Goal: Navigation & Orientation: Find specific page/section

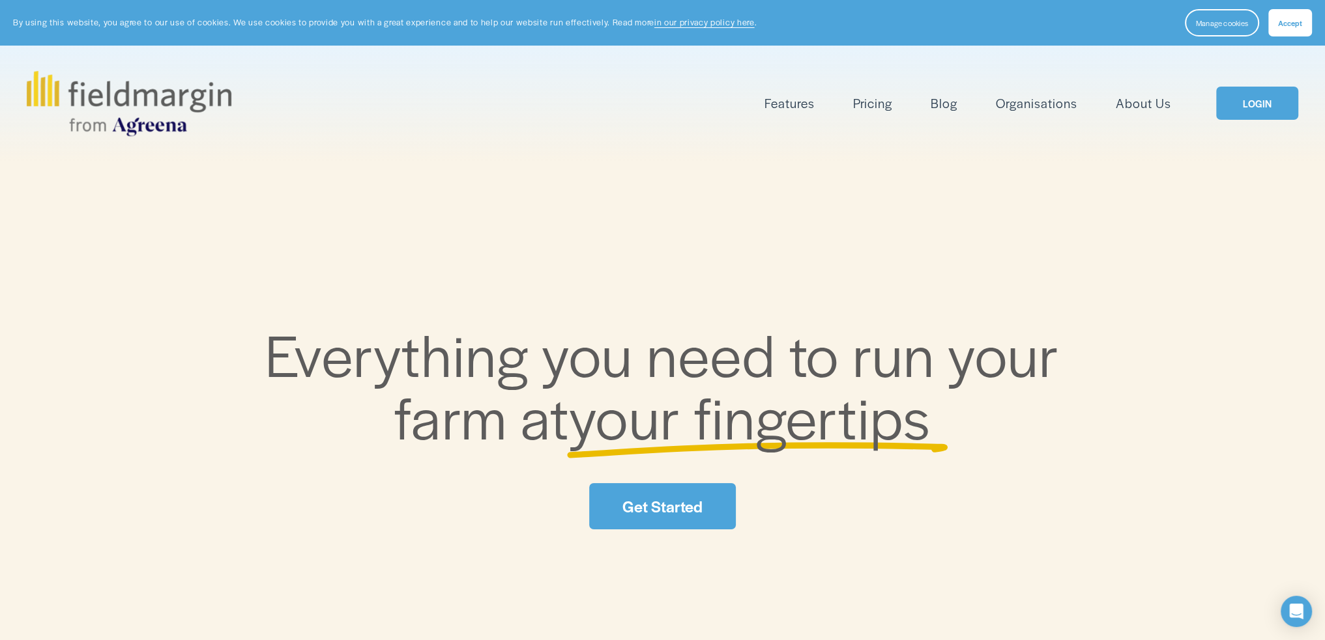
click at [1251, 101] on link "LOGIN" at bounding box center [1257, 103] width 82 height 33
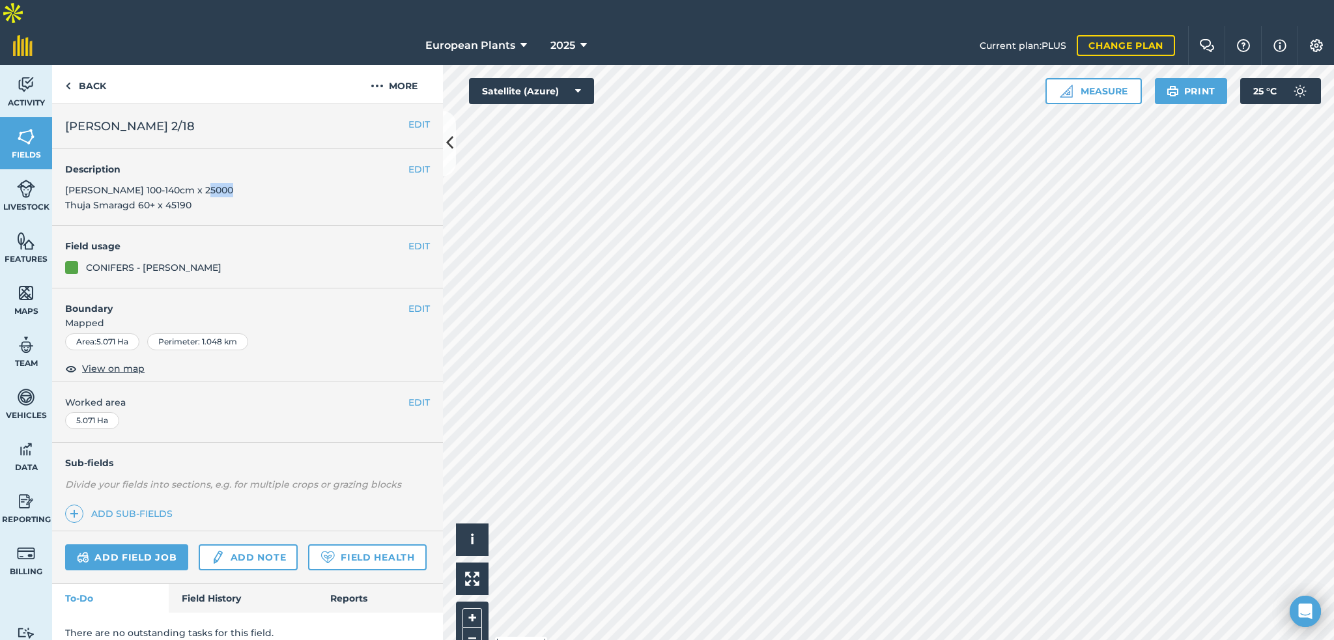
drag, startPoint x: 235, startPoint y: 165, endPoint x: 191, endPoint y: 177, distance: 46.0
click at [195, 167] on div "EDIT Description Thuja Smaragd 100-140cm x 25000 Thuja Smaragd 60+ x 45190" at bounding box center [247, 187] width 391 height 77
click at [167, 184] on span "[PERSON_NAME] 100-140cm x 25000 Thuja Smaragd 60+ x 45190" at bounding box center [149, 197] width 168 height 26
click at [108, 65] on link "Back" at bounding box center [85, 84] width 67 height 38
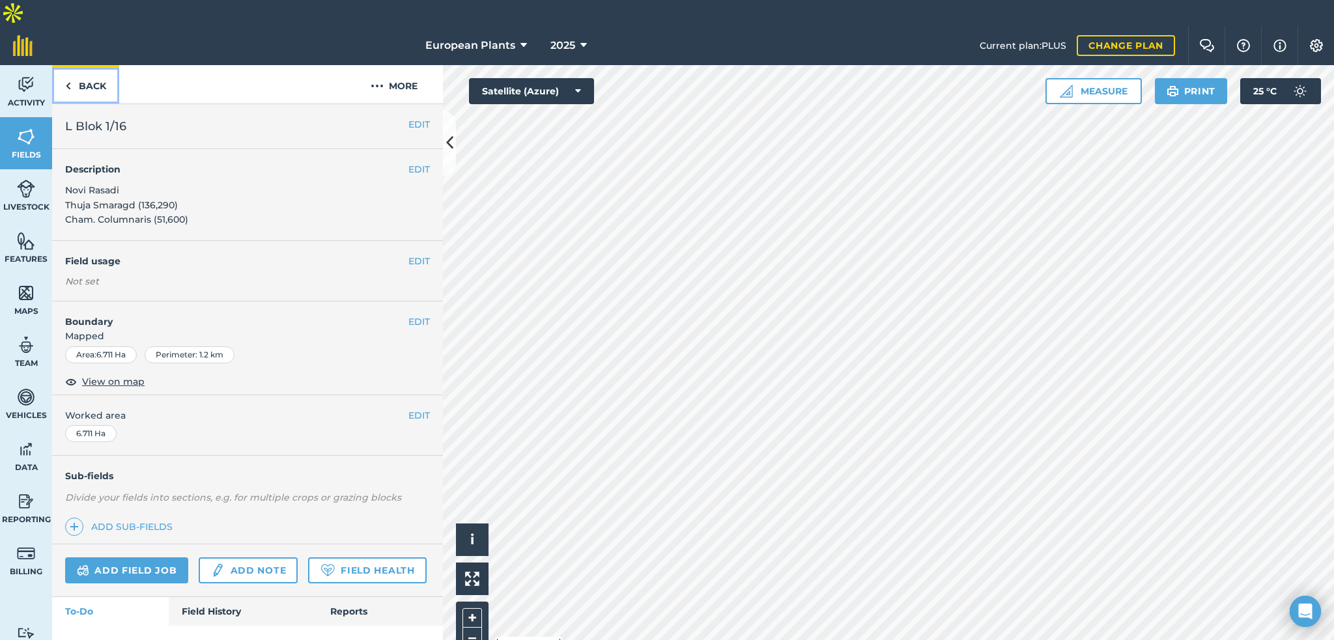
click at [108, 65] on link "Back" at bounding box center [85, 84] width 67 height 38
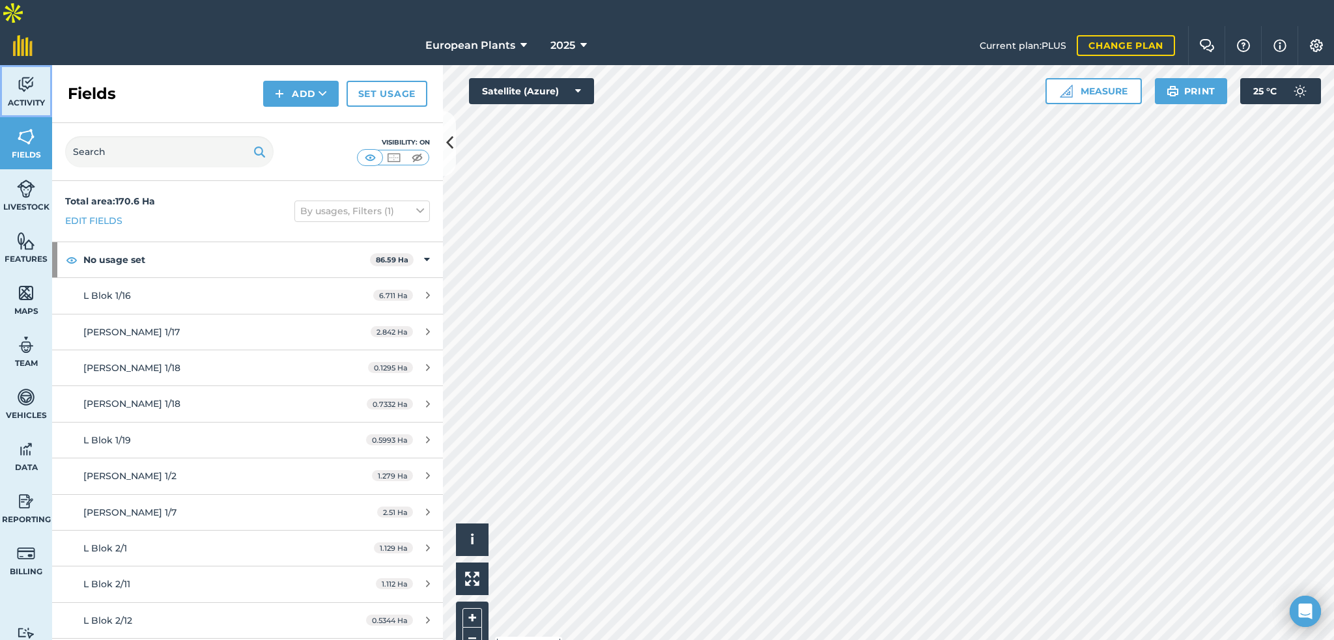
click at [32, 98] on span "Activity" at bounding box center [26, 103] width 52 height 10
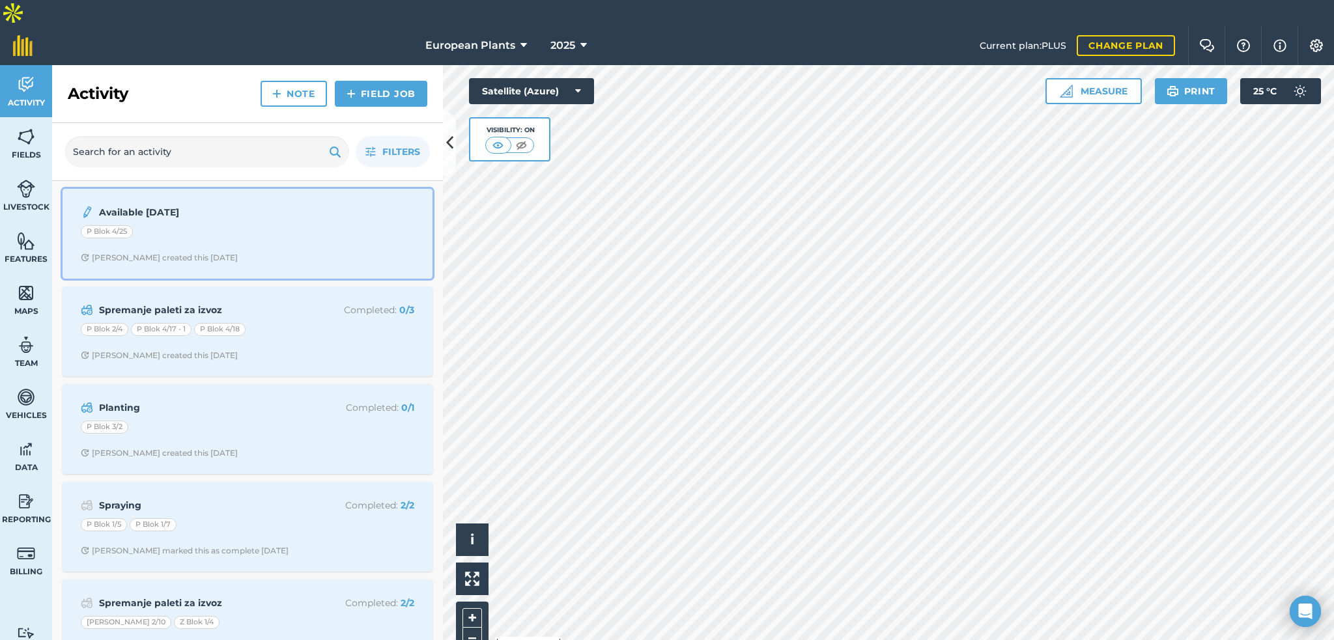
click at [151, 205] on strong "Available [DATE]" at bounding box center [202, 212] width 207 height 14
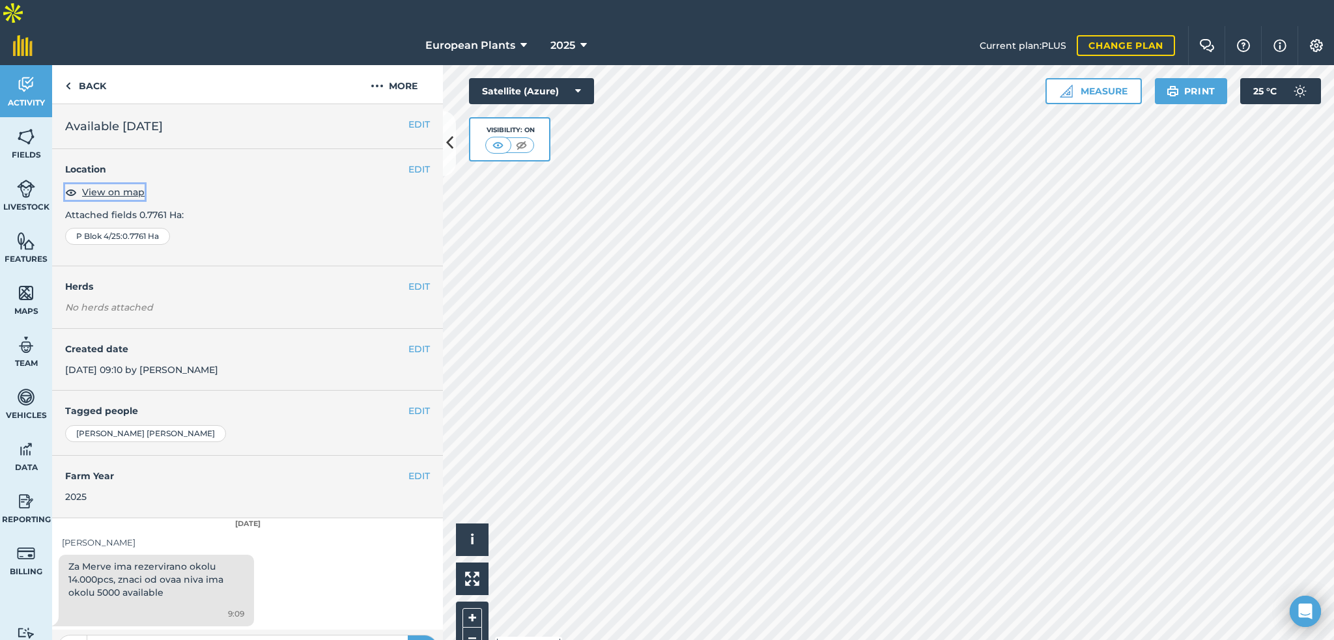
click at [133, 185] on span "View on map" at bounding box center [113, 192] width 63 height 14
click at [117, 639] on input "text" at bounding box center [247, 648] width 321 height 18
click at [115, 639] on input "text" at bounding box center [247, 648] width 321 height 18
type input "@"
click at [153, 630] on div at bounding box center [247, 648] width 391 height 36
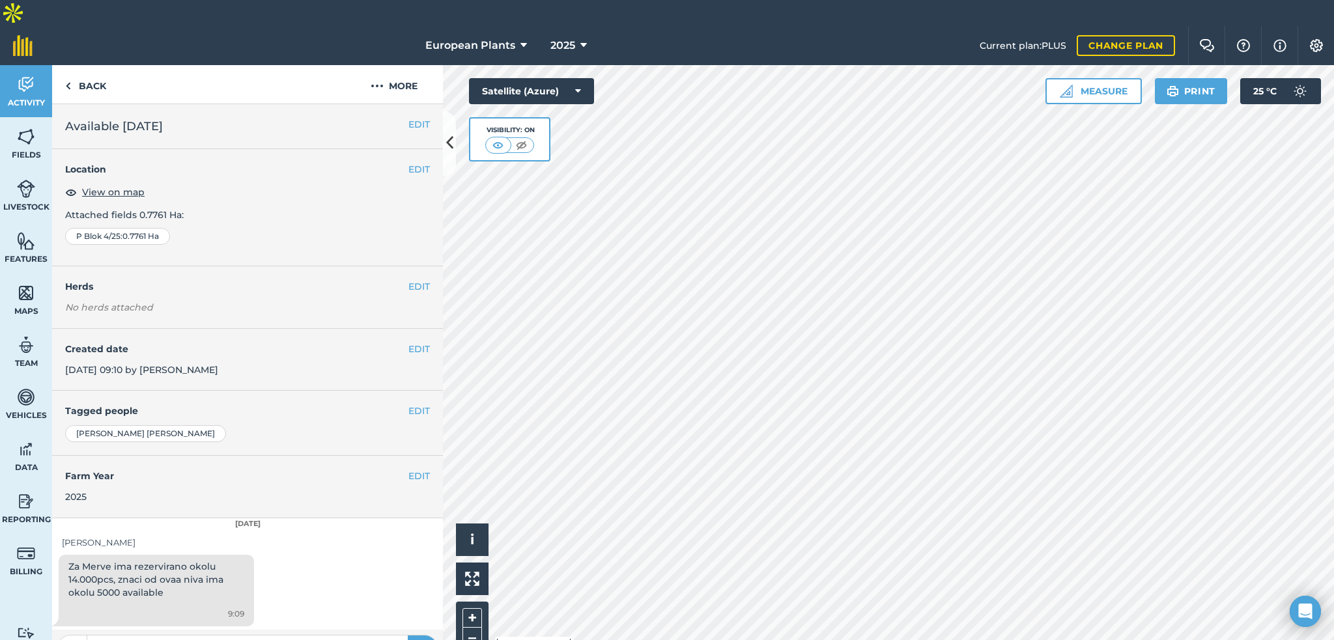
click at [154, 639] on input "text" at bounding box center [247, 648] width 321 height 18
click at [209, 599] on div at bounding box center [156, 603] width 176 height 8
click at [1327, 26] on button "Settings" at bounding box center [1316, 45] width 36 height 39
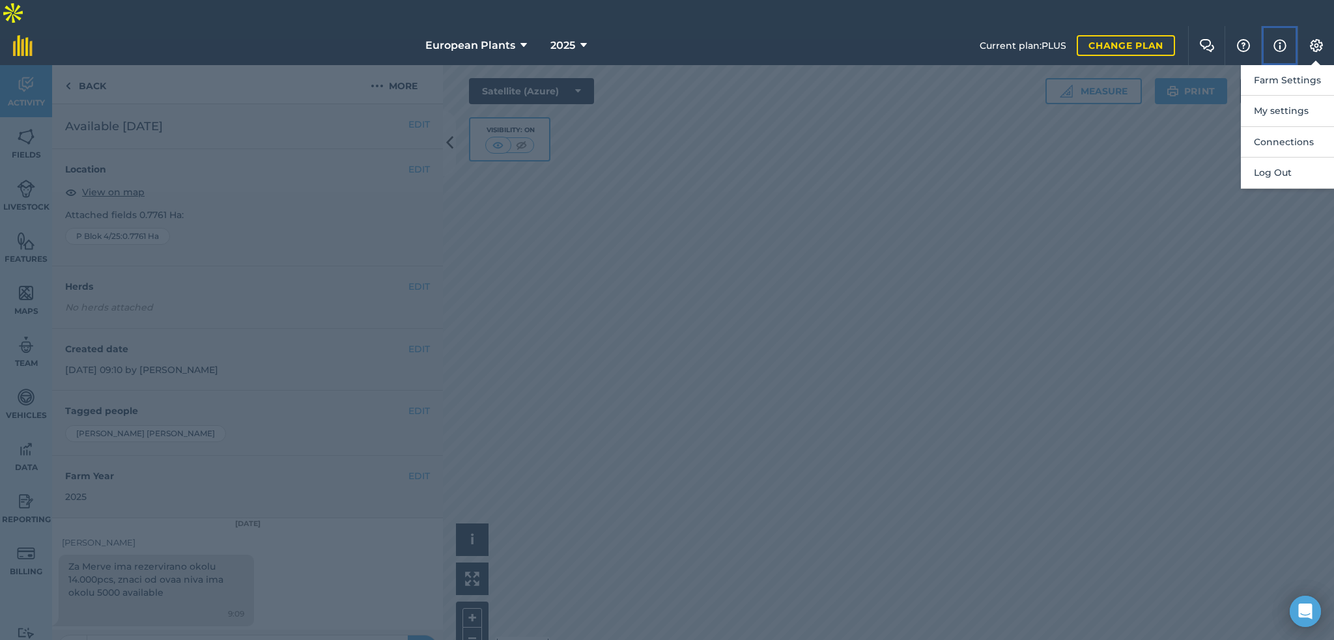
click at [1272, 26] on button "Info" at bounding box center [1279, 45] width 36 height 39
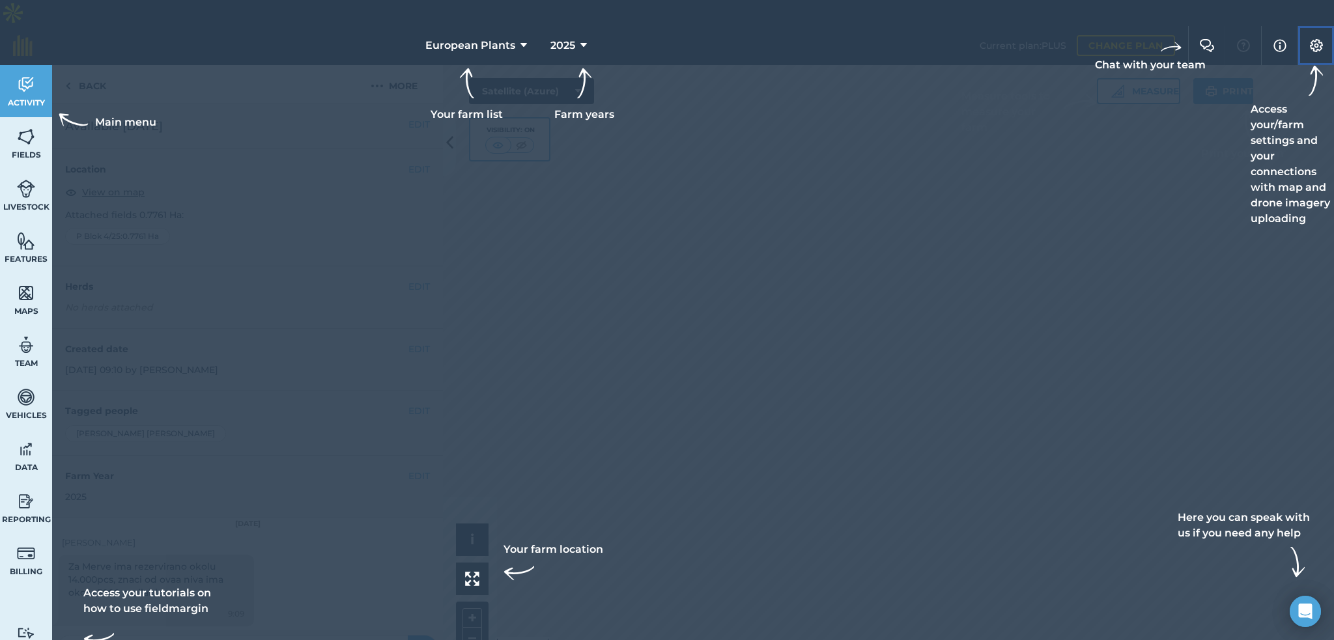
click at [1306, 26] on button "Settings" at bounding box center [1316, 45] width 36 height 39
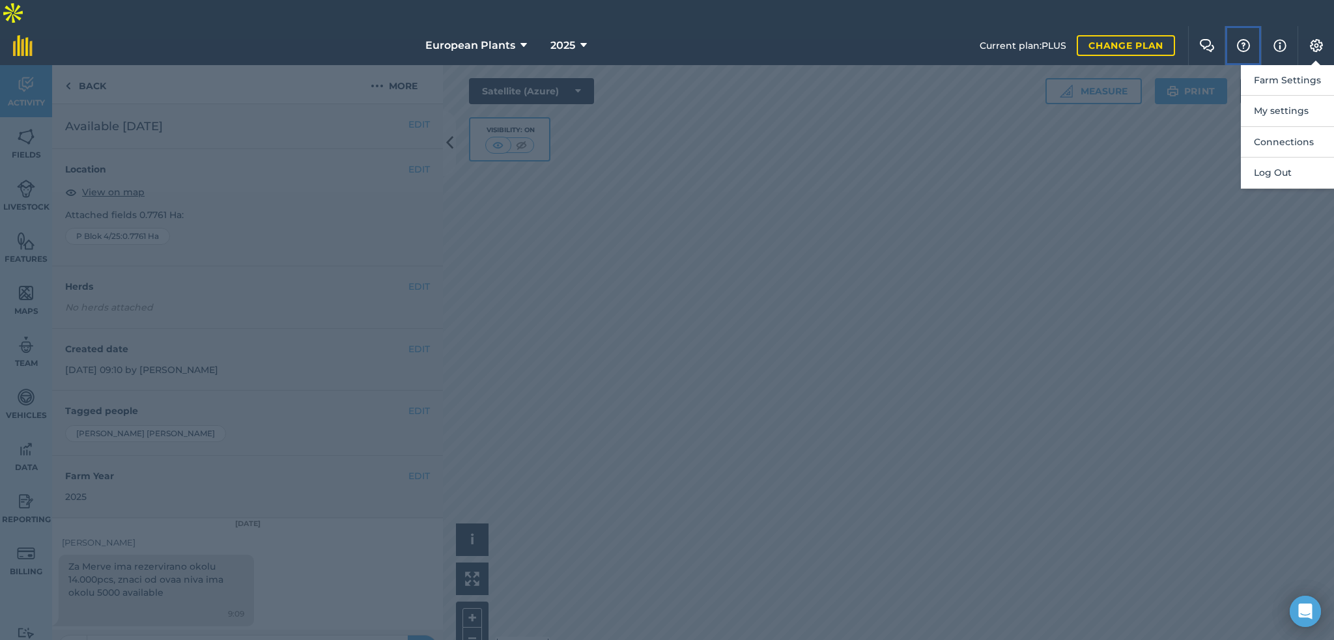
click at [1257, 26] on button "Help" at bounding box center [1243, 45] width 36 height 39
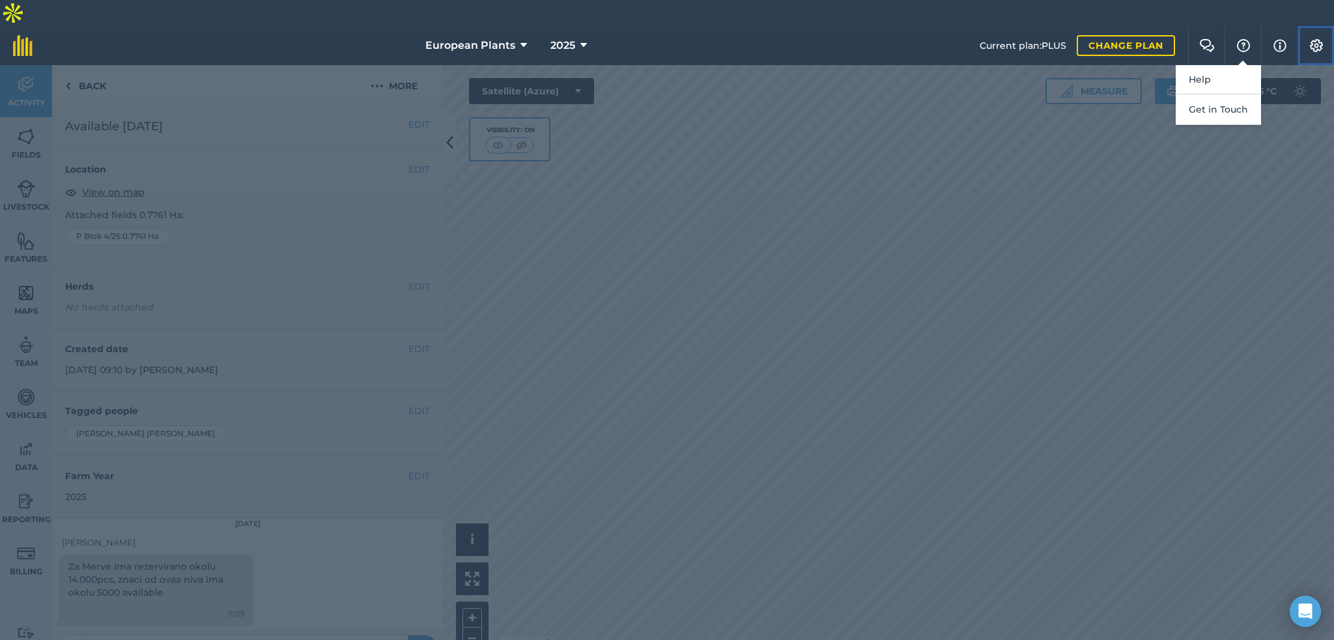
click at [1301, 26] on button "Settings" at bounding box center [1316, 45] width 36 height 39
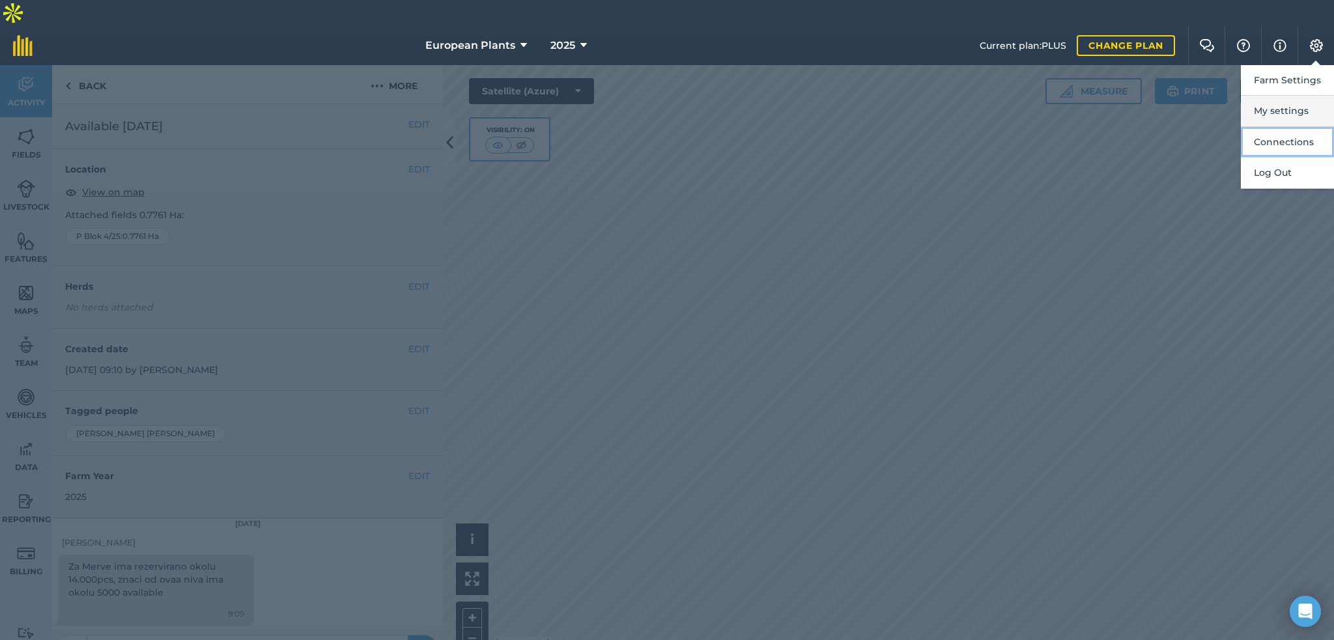
drag, startPoint x: 1282, startPoint y: 101, endPoint x: 1277, endPoint y: 79, distance: 22.6
click at [1277, 79] on ol "Farm Settings My settings Connections Log Out" at bounding box center [1287, 127] width 93 height 124
click at [1278, 127] on button "Connections" at bounding box center [1287, 142] width 93 height 31
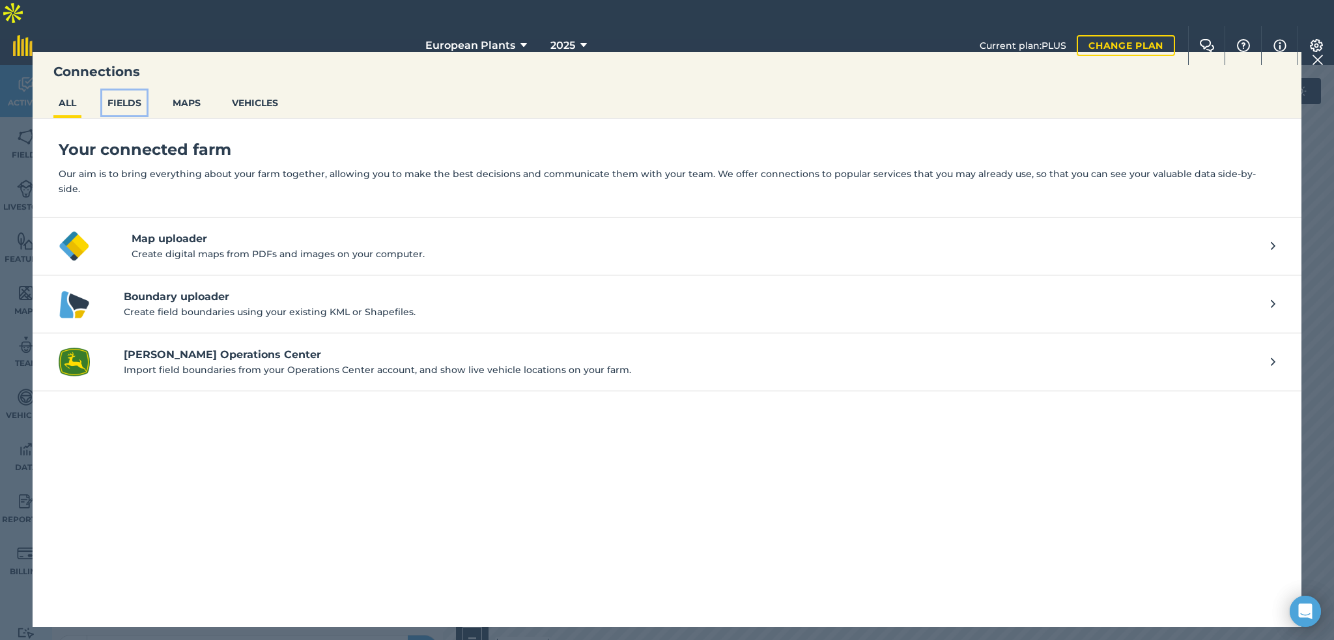
click at [122, 101] on button "FIELDS" at bounding box center [124, 103] width 44 height 25
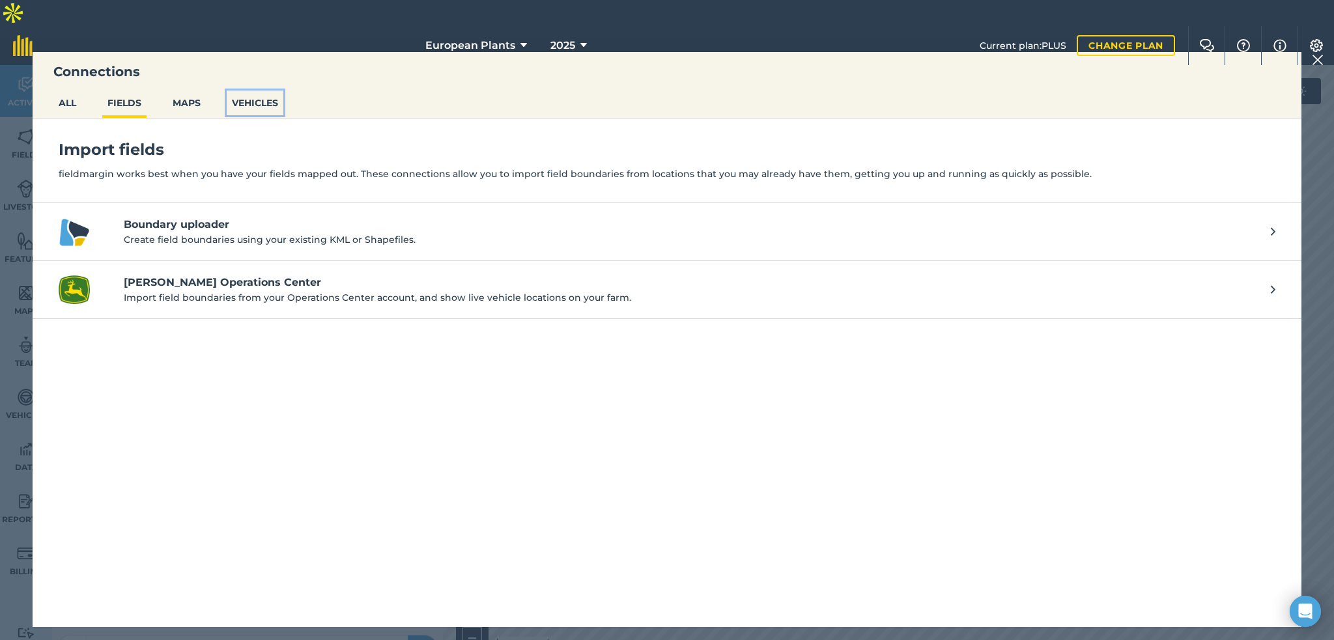
click at [283, 111] on button "VEHICLES" at bounding box center [255, 103] width 57 height 25
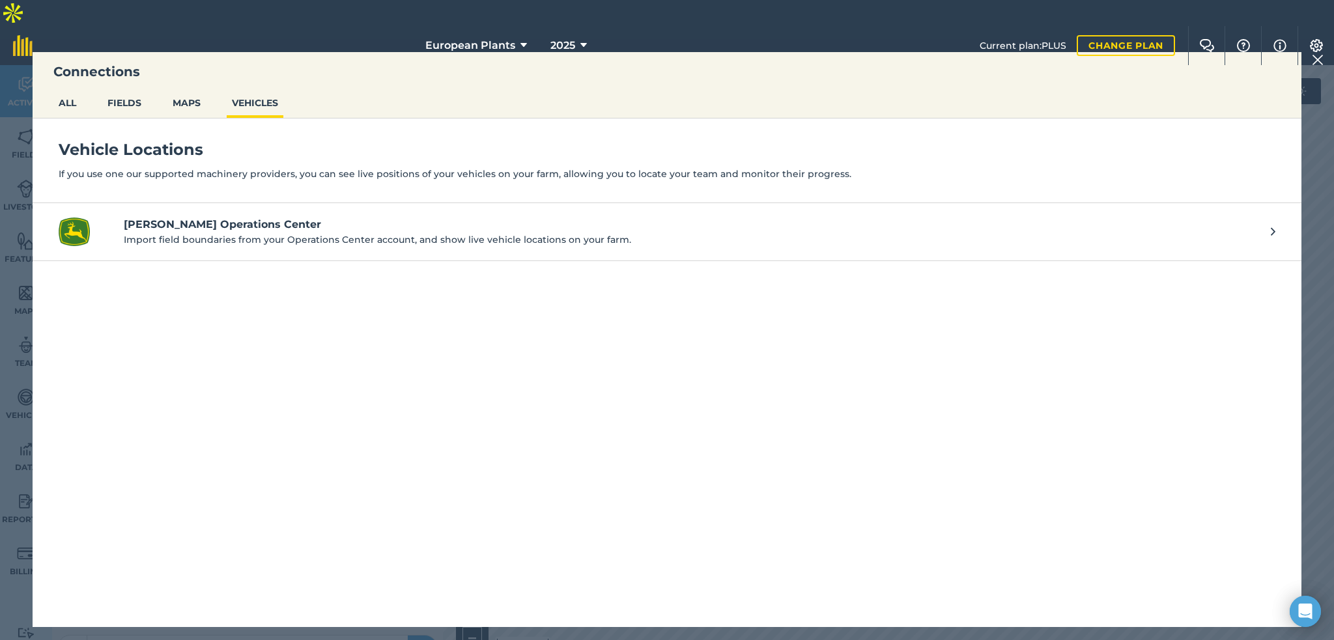
click at [214, 87] on div "Connections ALL FIELDS MAPS VEHICLES" at bounding box center [667, 85] width 1269 height 66
click at [156, 72] on h3 "Connections" at bounding box center [667, 72] width 1269 height 18
click at [174, 102] on button "MAPS" at bounding box center [186, 103] width 38 height 25
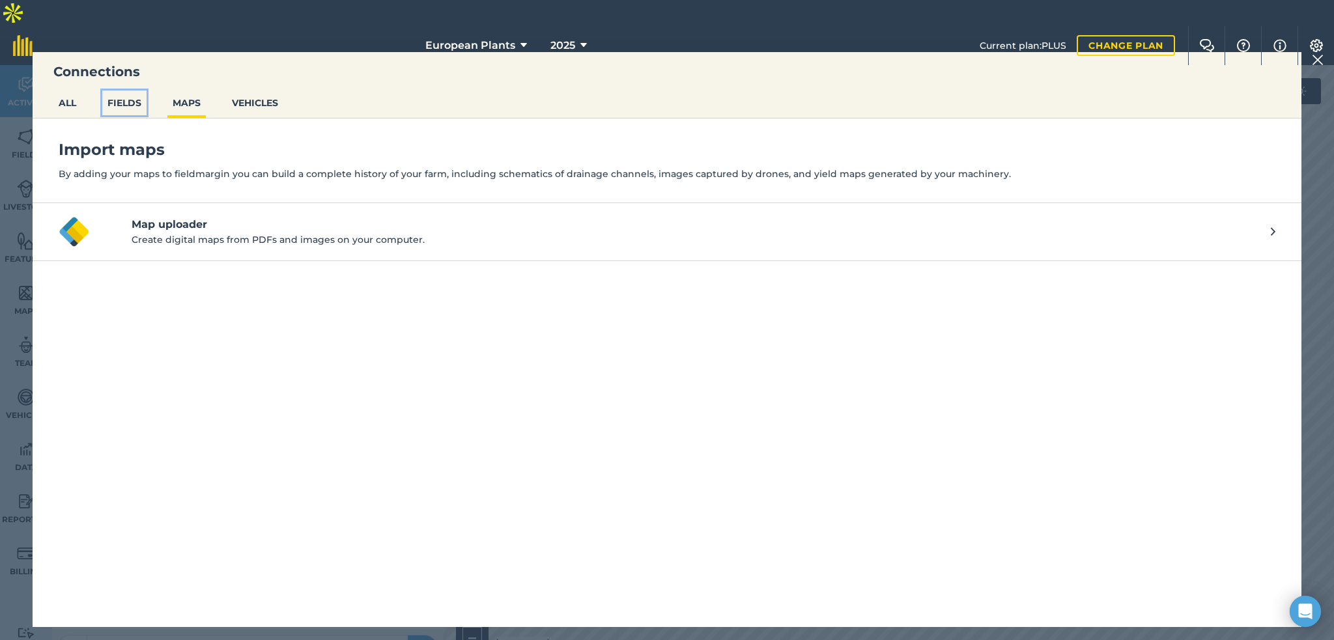
click at [122, 100] on button "FIELDS" at bounding box center [124, 103] width 44 height 25
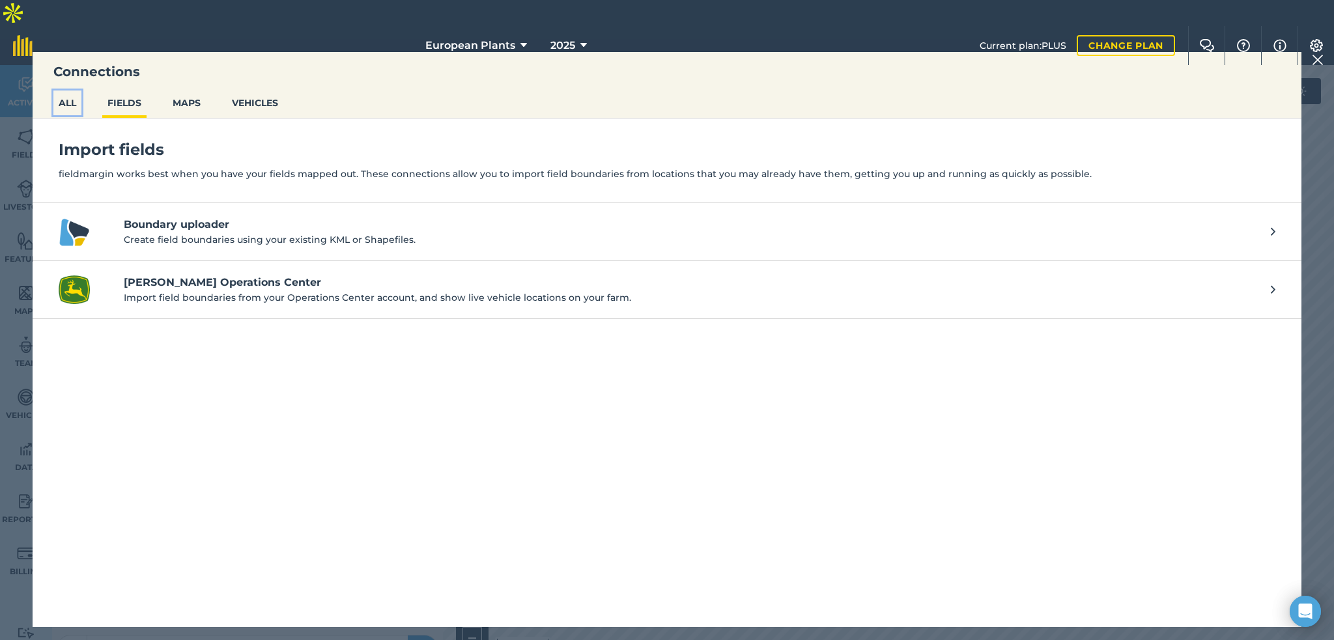
click at [78, 98] on button "ALL" at bounding box center [67, 103] width 28 height 25
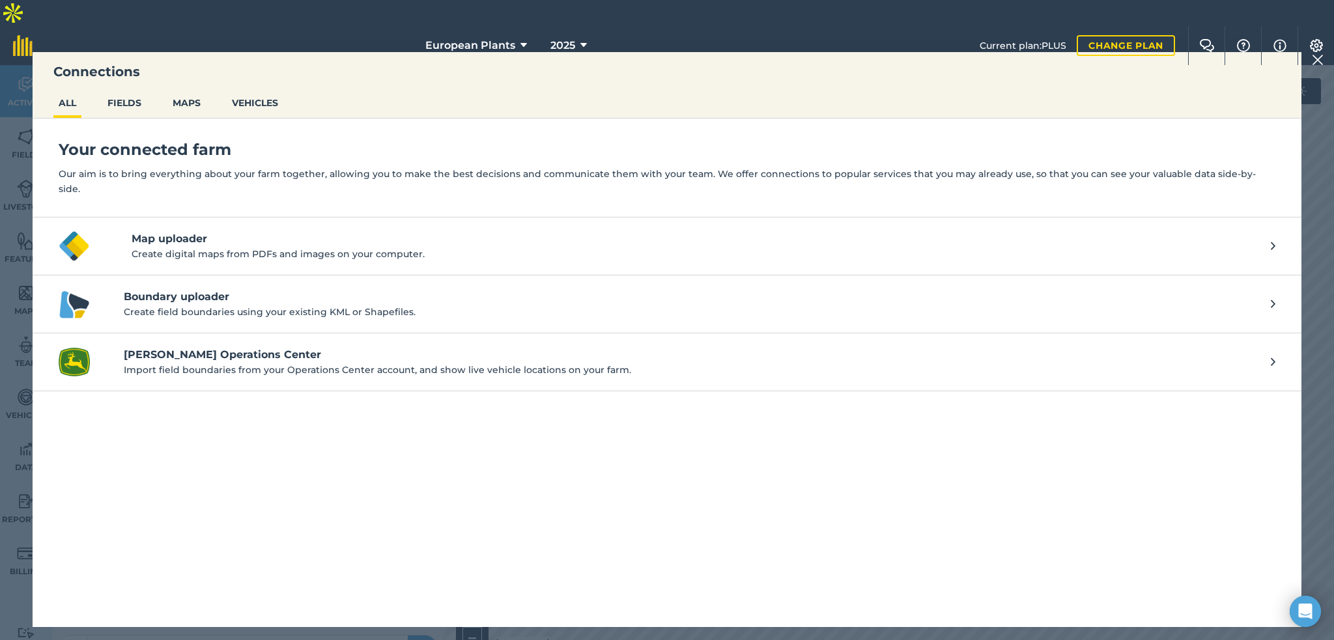
click at [1314, 55] on img at bounding box center [1318, 60] width 12 height 16
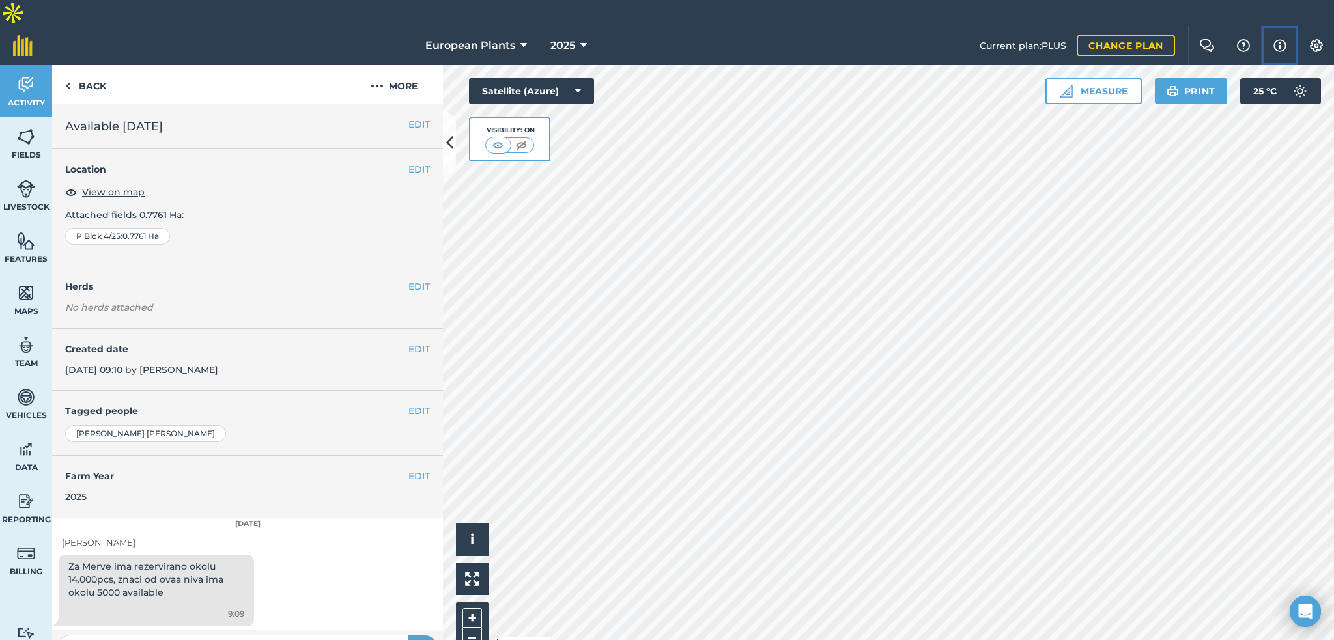
click at [1289, 33] on button "Info" at bounding box center [1279, 45] width 36 height 39
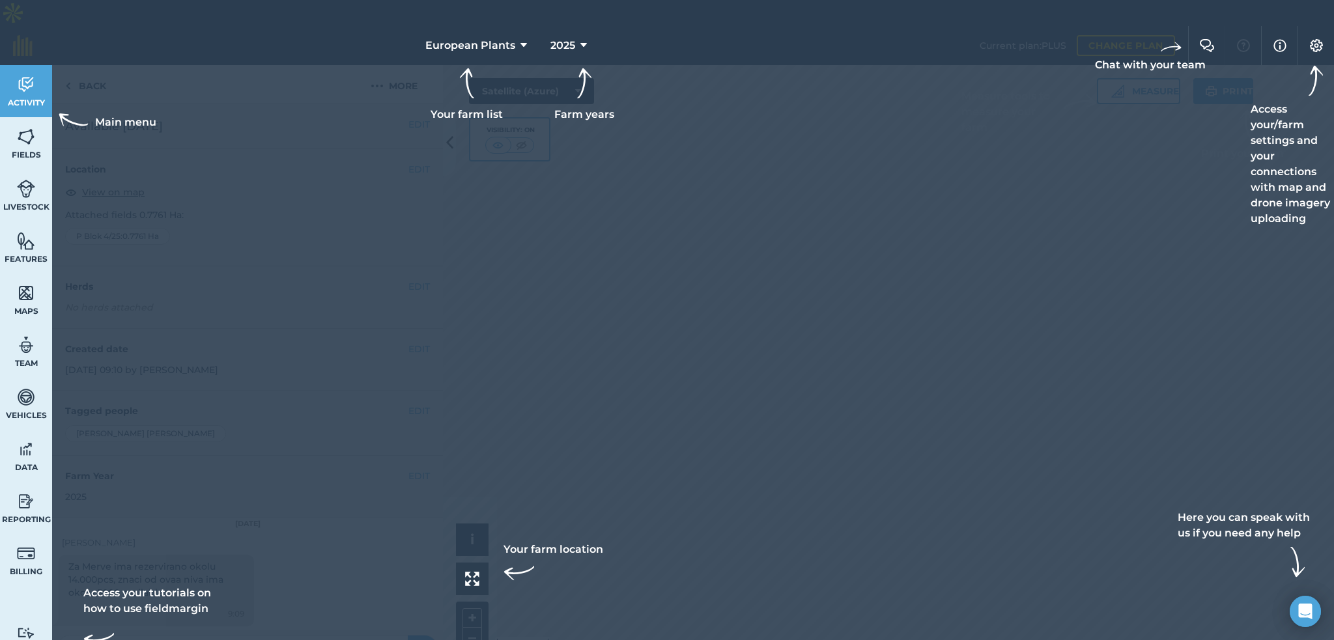
click at [991, 173] on div at bounding box center [667, 320] width 1334 height 640
